Goal: Task Accomplishment & Management: Manage account settings

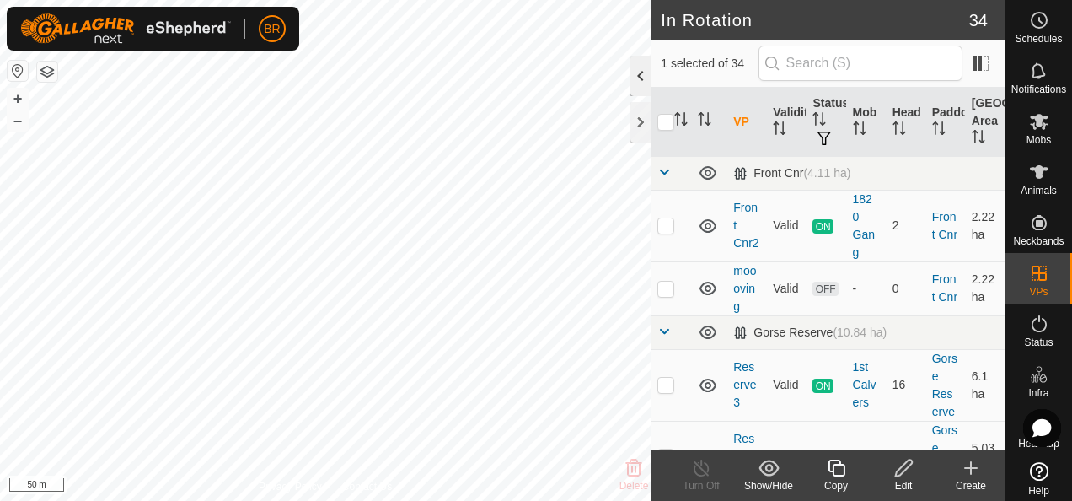
click at [637, 73] on div at bounding box center [640, 76] width 20 height 40
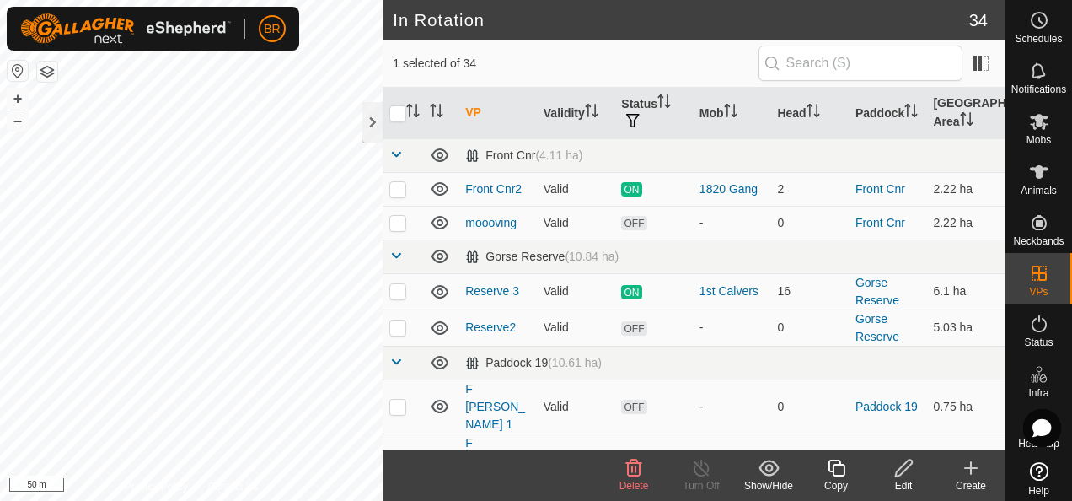
click at [639, 465] on icon at bounding box center [634, 467] width 16 height 17
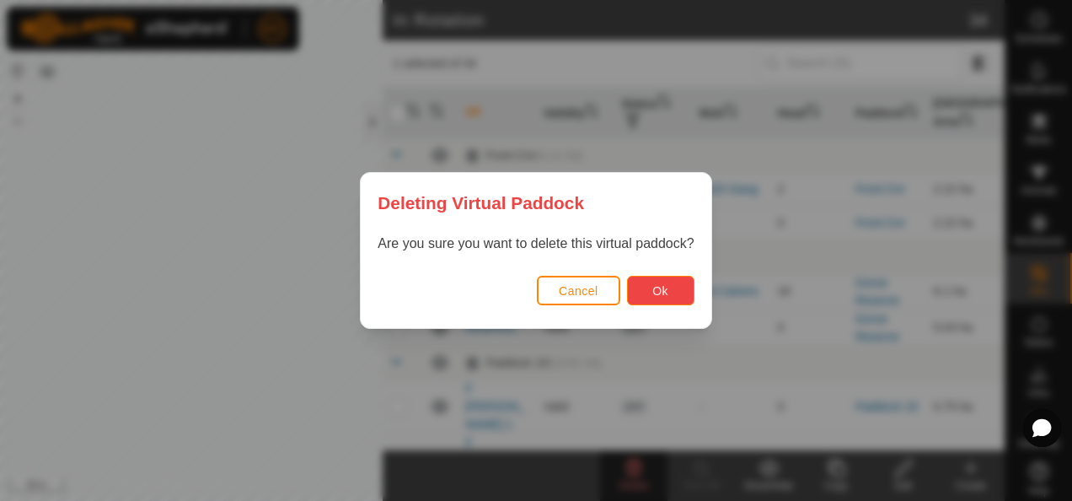
click at [670, 287] on button "Ok" at bounding box center [660, 290] width 67 height 29
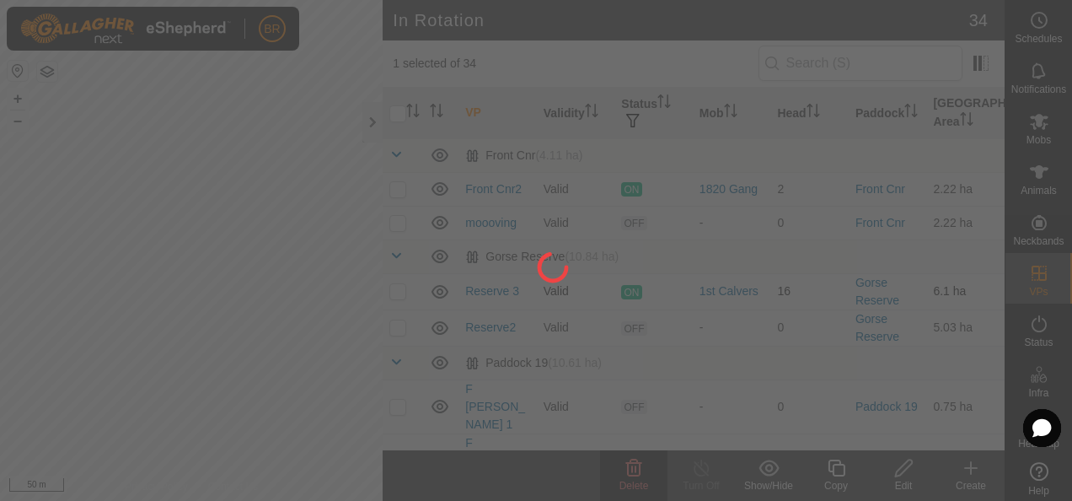
checkbox input "false"
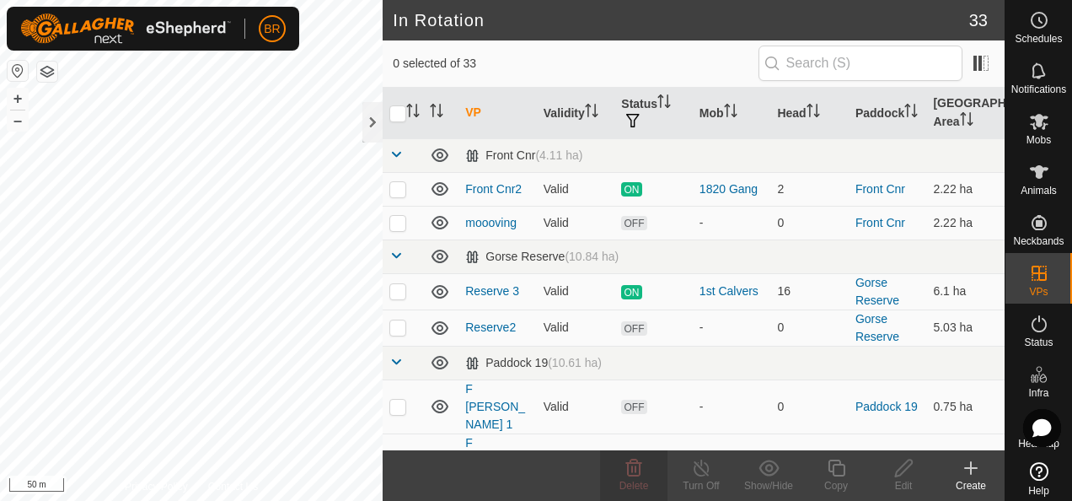
checkbox input "true"
checkbox input "false"
checkbox input "true"
checkbox input "false"
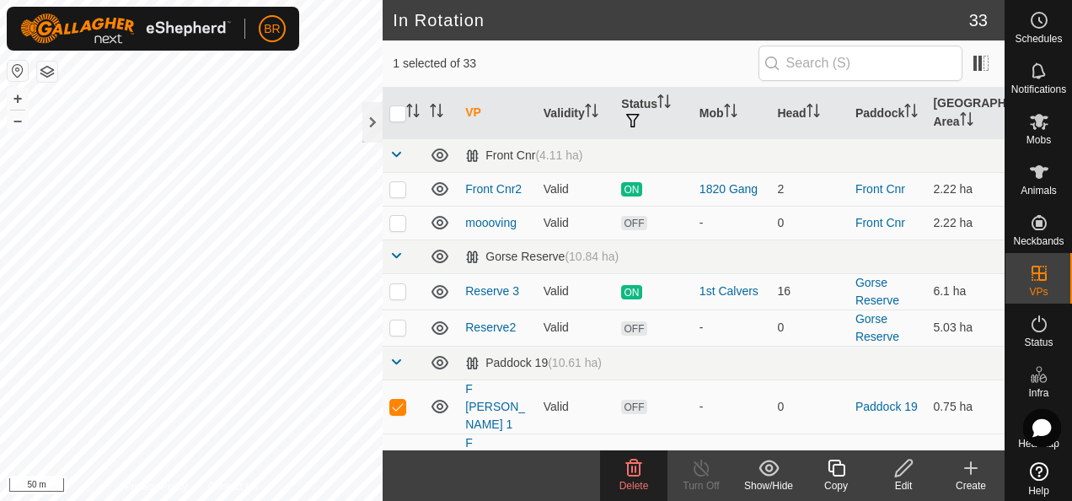
click at [624, 481] on span "Delete" at bounding box center [633, 486] width 29 height 12
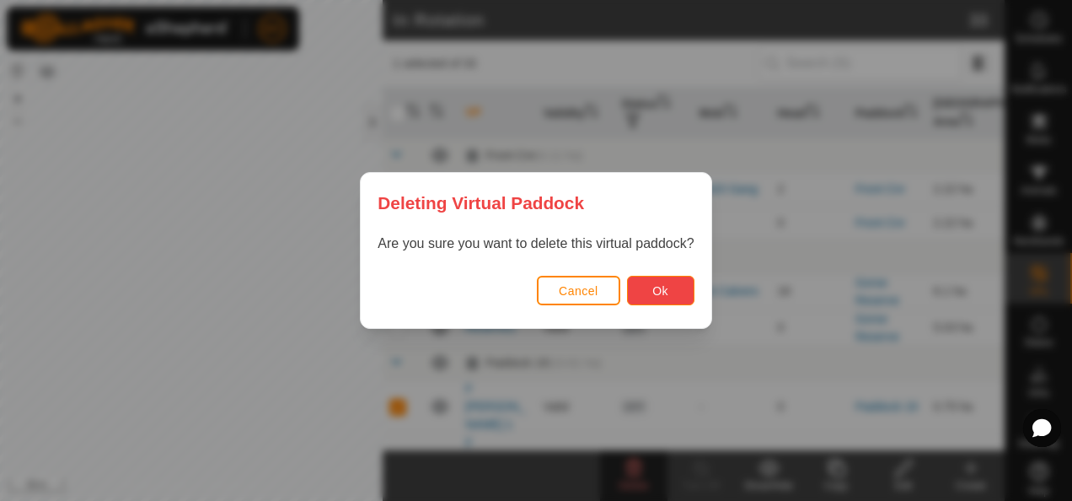
click at [651, 300] on button "Ok" at bounding box center [660, 290] width 67 height 29
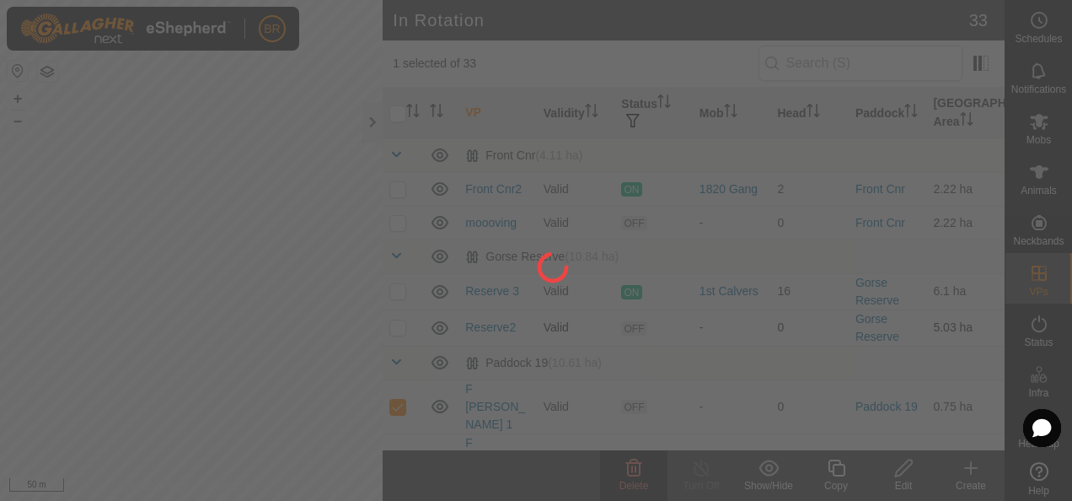
checkbox input "false"
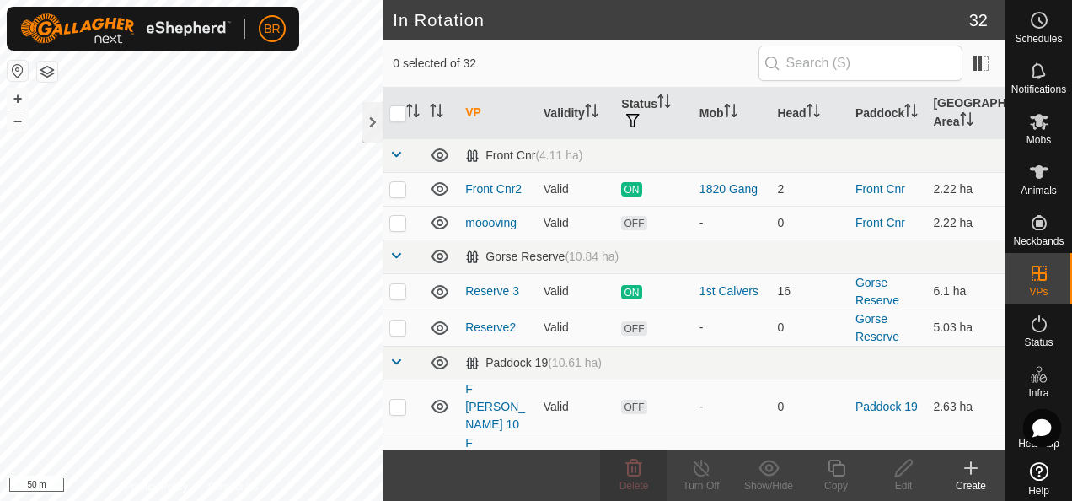
checkbox input "true"
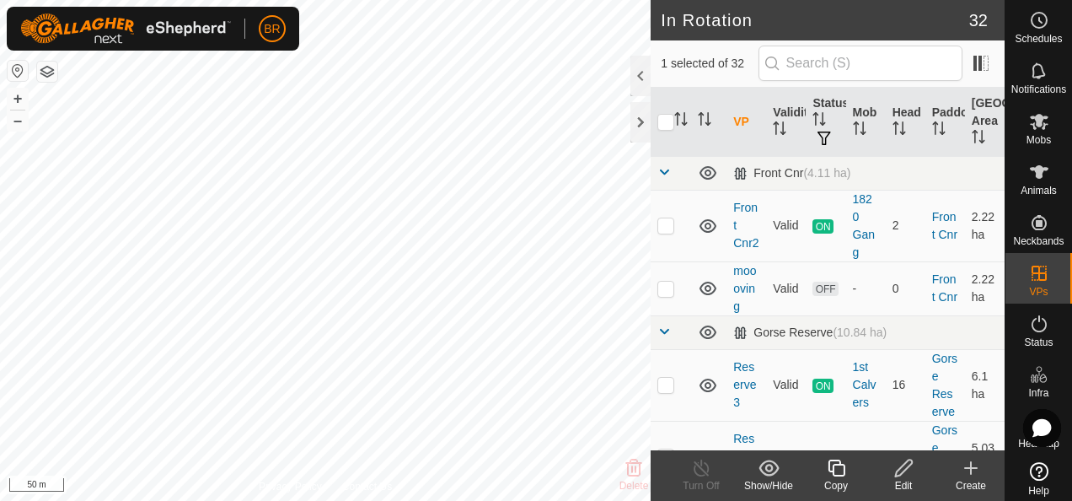
checkbox input "false"
checkbox input "true"
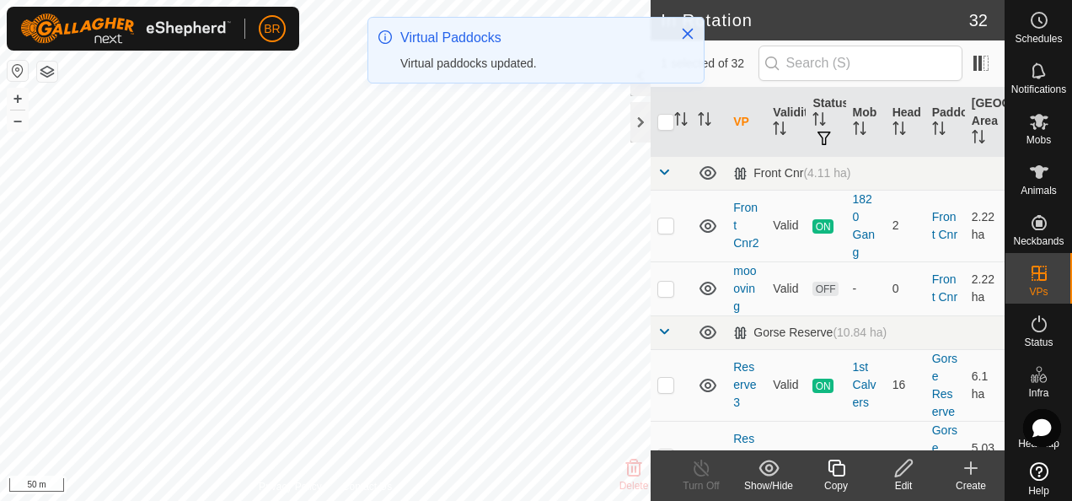
checkbox input "true"
checkbox input "false"
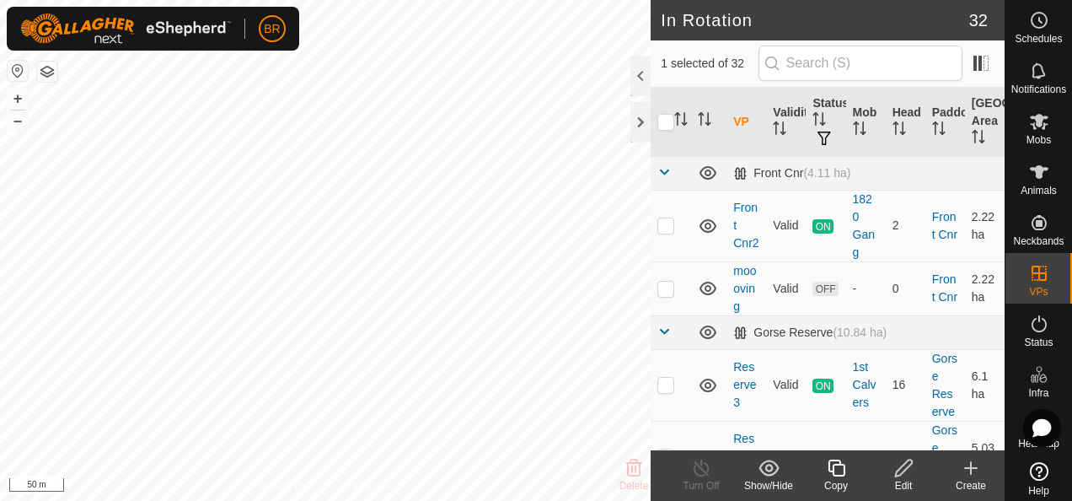
checkbox input "false"
checkbox input "true"
checkbox input "false"
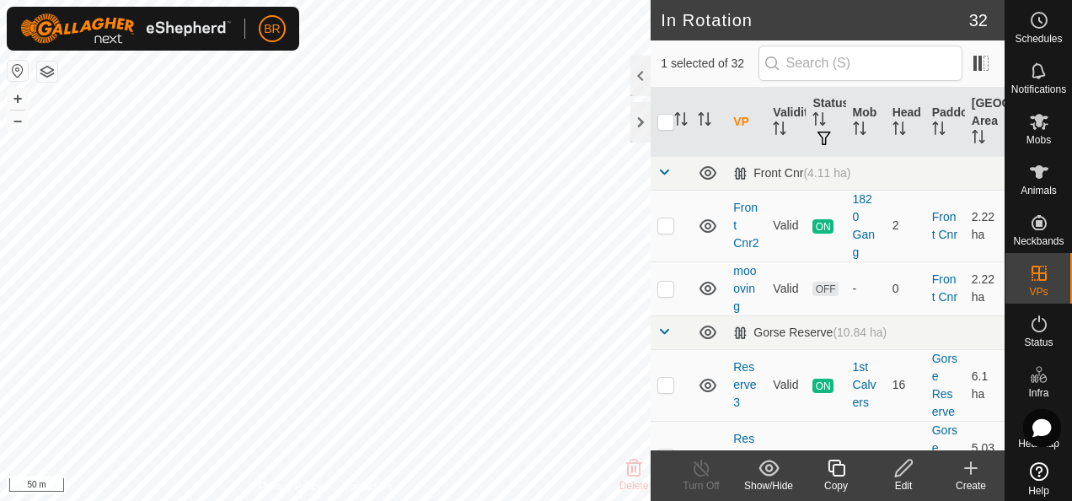
checkbox input "false"
checkbox input "true"
click at [515, 500] on html "BR Schedules Notifications Mobs Animals Neckbands VPs Status Infra Heatmap Help…" at bounding box center [536, 250] width 1072 height 501
click at [678, 500] on html "BR Schedules Notifications Mobs Animals Neckbands VPs Status Infra Heatmap Help…" at bounding box center [536, 250] width 1072 height 501
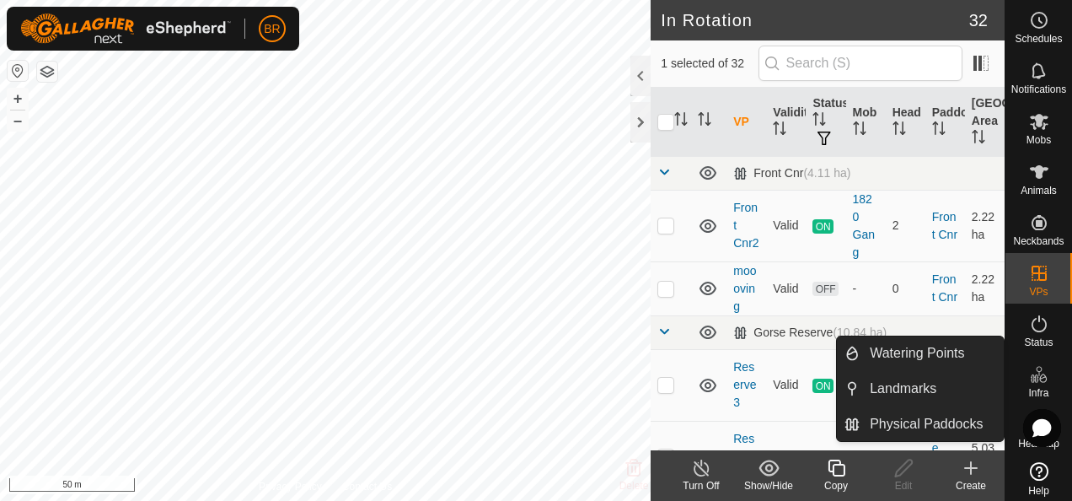
click at [1024, 385] on es-infrastructure-svg-icon at bounding box center [1039, 374] width 30 height 27
click at [1039, 388] on span "Infra" at bounding box center [1038, 393] width 20 height 10
click at [1029, 371] on icon at bounding box center [1039, 374] width 20 height 20
click at [1035, 391] on span "Infra" at bounding box center [1038, 393] width 20 height 10
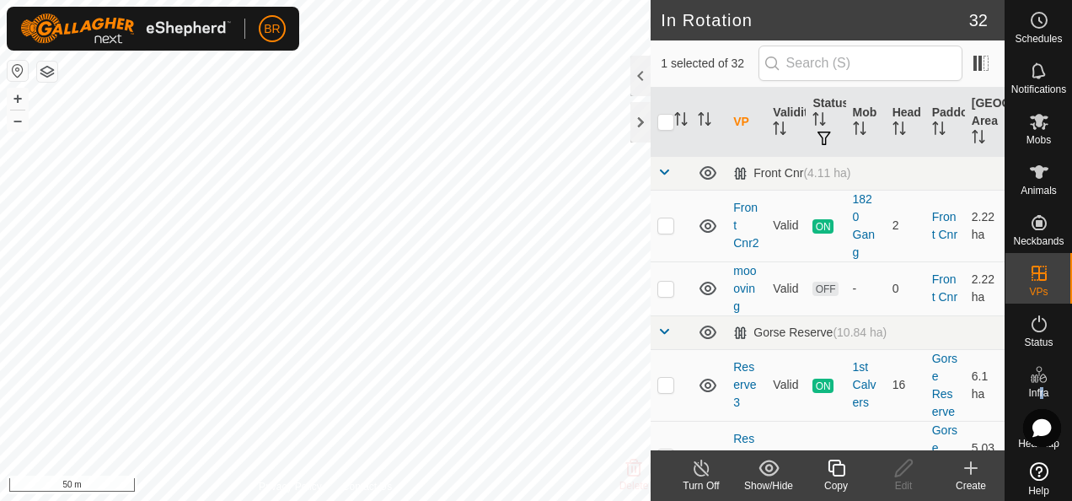
click at [1030, 379] on es-menu-bar "Schedules Notifications Mobs Animals Neckbands VPs Status Infra Heatmap Help" at bounding box center [1038, 250] width 67 height 501
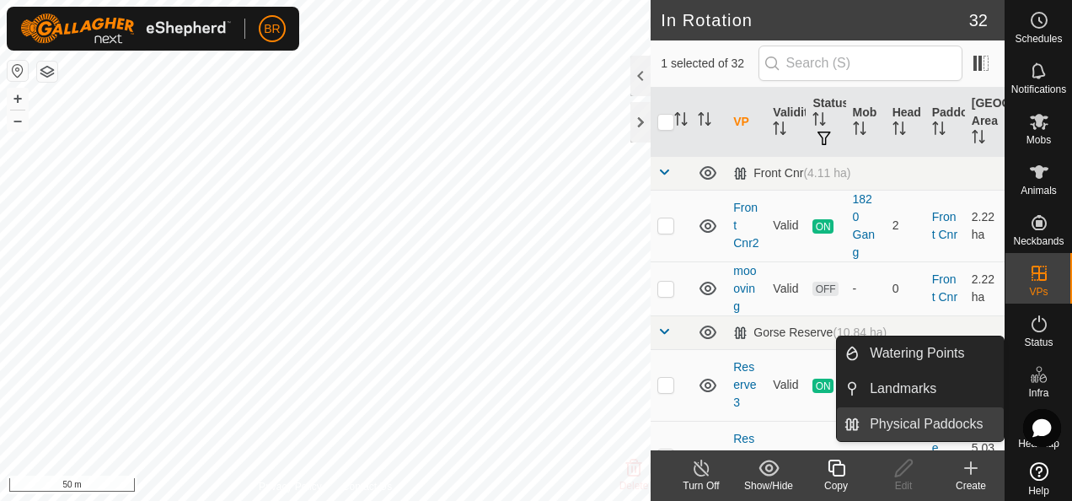
click at [966, 421] on link "Physical Paddocks" at bounding box center [932, 424] width 144 height 34
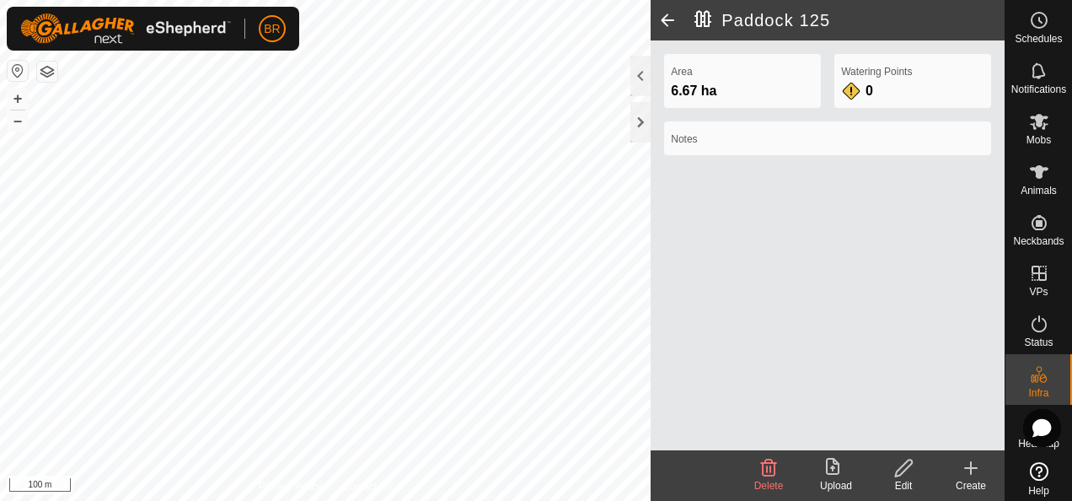
click at [898, 475] on icon at bounding box center [903, 467] width 17 height 17
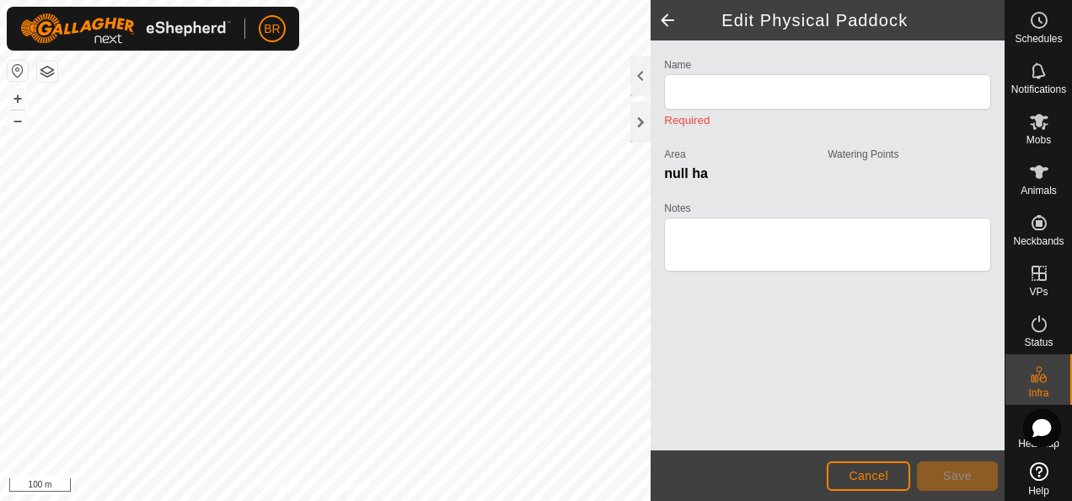
type input "Paddock 125"
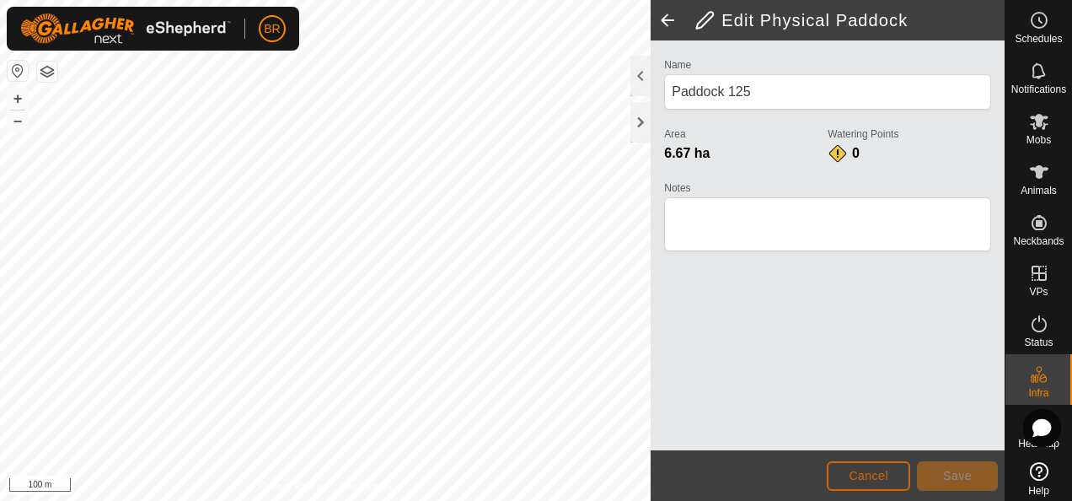
click at [841, 469] on button "Cancel" at bounding box center [868, 475] width 83 height 29
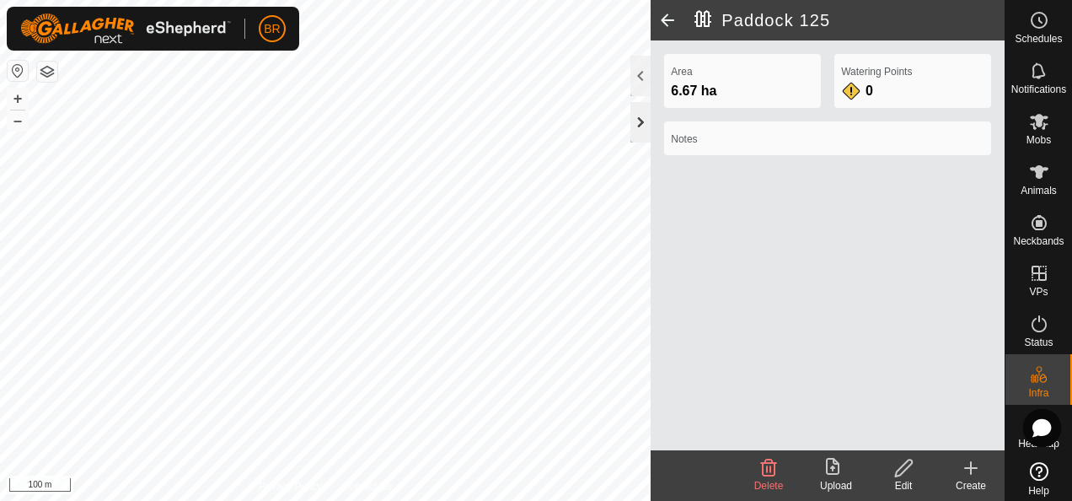
click at [635, 127] on div at bounding box center [640, 122] width 20 height 40
